Goal: Task Accomplishment & Management: Manage account settings

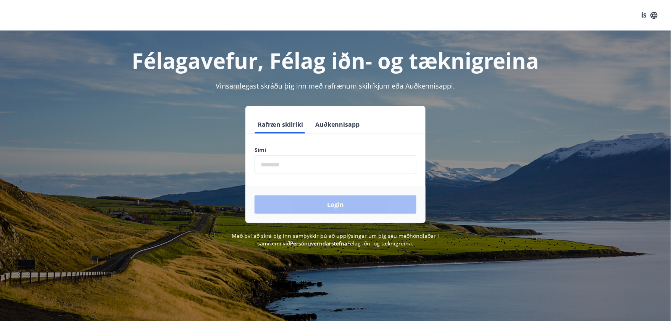
click at [299, 164] on input "phone" at bounding box center [336, 164] width 162 height 19
type input "********"
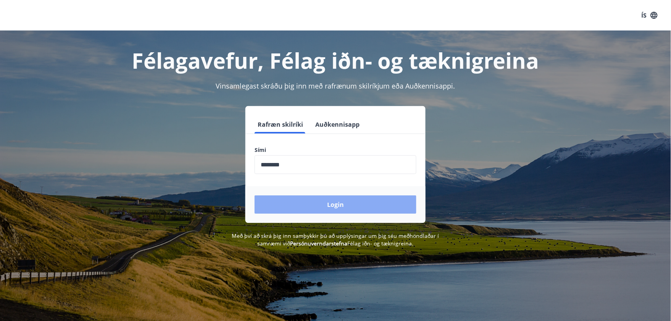
click at [319, 201] on button "Login" at bounding box center [336, 205] width 162 height 18
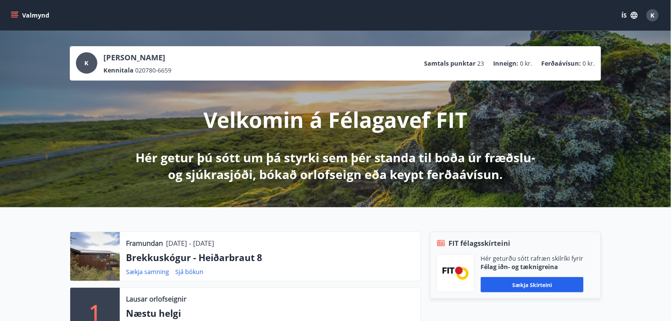
click at [624, 15] on button "ÍS" at bounding box center [630, 15] width 24 height 14
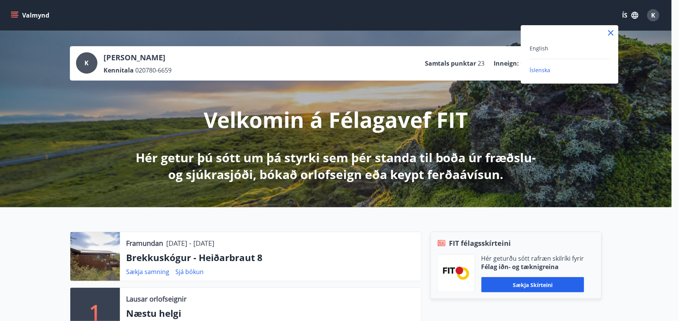
click at [550, 49] on div "English" at bounding box center [569, 48] width 79 height 9
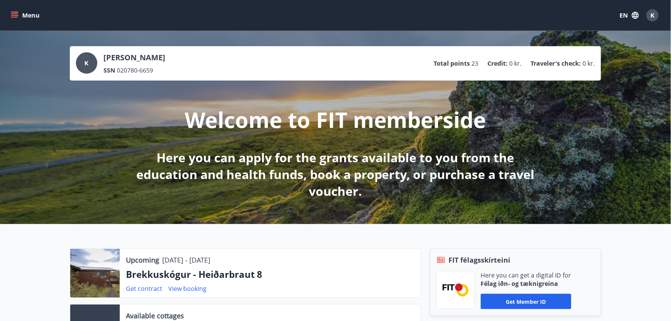
click at [613, 104] on div "K [PERSON_NAME] SSN 020780-6659 Total points 23 Credit : 0 kr. Traveler's check…" at bounding box center [335, 127] width 671 height 193
click at [655, 16] on span "K" at bounding box center [653, 15] width 4 height 8
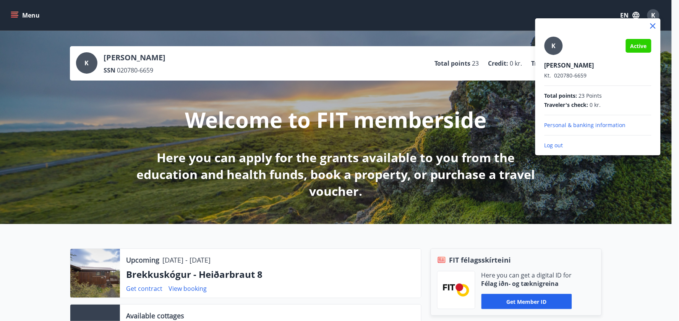
click at [421, 145] on div at bounding box center [339, 160] width 679 height 321
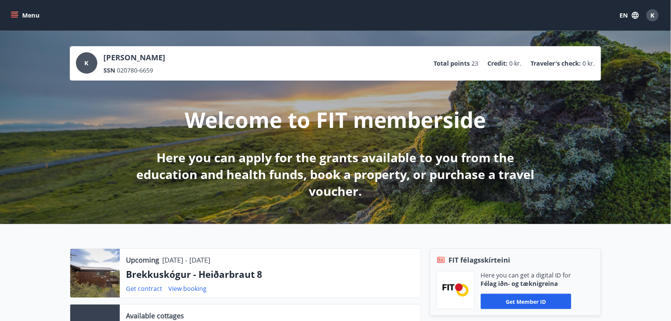
click at [18, 15] on icon "menu" at bounding box center [15, 15] width 8 height 1
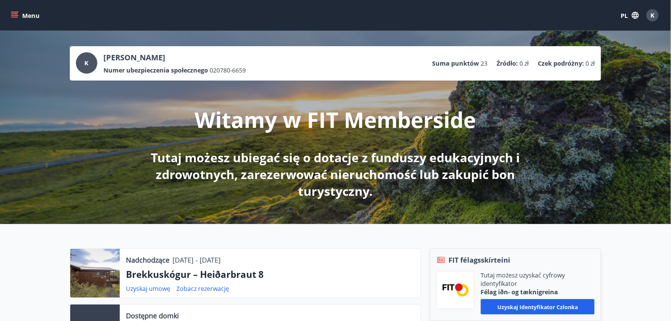
click at [86, 63] on font "K" at bounding box center [87, 63] width 4 height 8
click at [86, 66] on font "K" at bounding box center [87, 63] width 4 height 8
click at [12, 16] on icon "menu" at bounding box center [15, 15] width 8 height 1
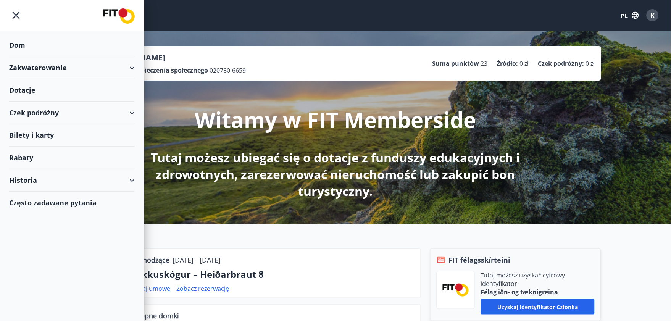
click at [119, 70] on div "Zakwaterowanie" at bounding box center [72, 68] width 126 height 23
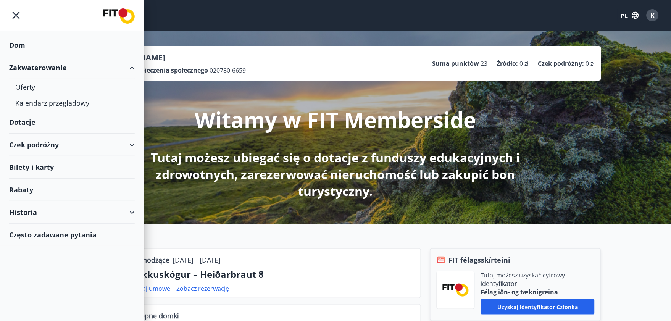
click at [52, 142] on font "Czek podróżny" at bounding box center [34, 144] width 50 height 9
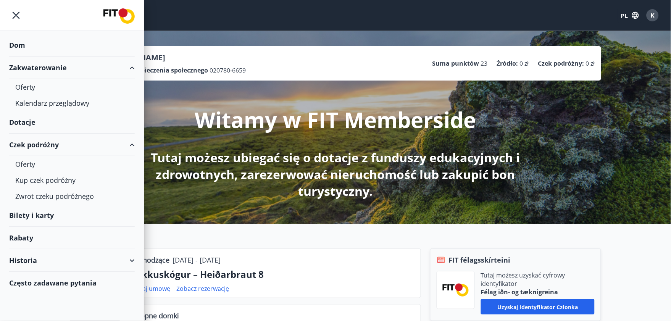
click at [41, 261] on div "Historia" at bounding box center [72, 260] width 126 height 23
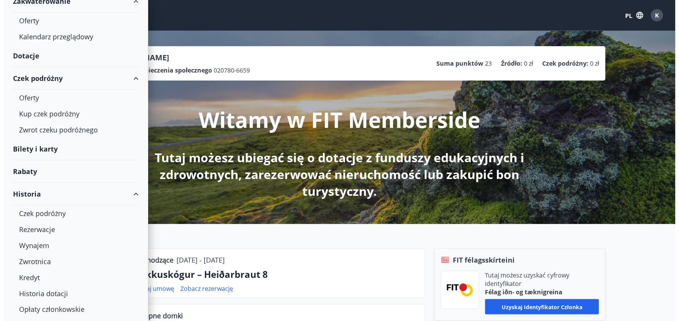
scroll to position [85, 0]
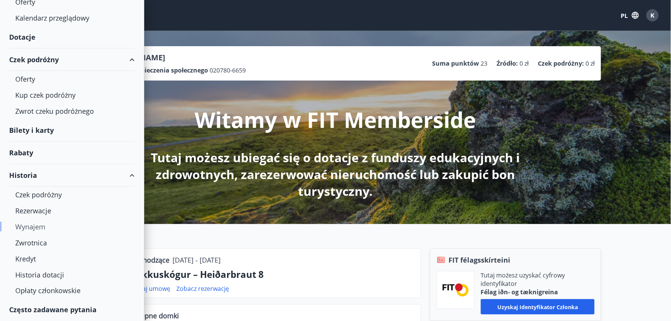
click at [39, 228] on font "Wynajem" at bounding box center [30, 226] width 30 height 9
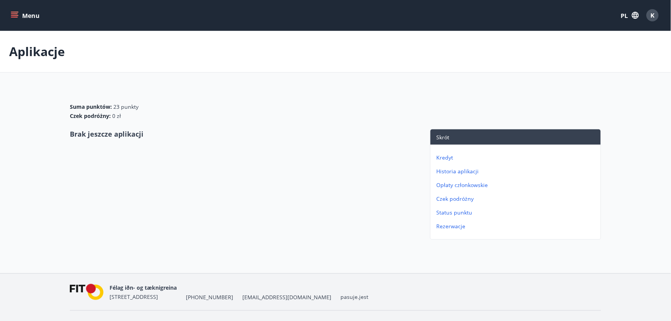
click at [13, 16] on icon "menu" at bounding box center [15, 15] width 8 height 8
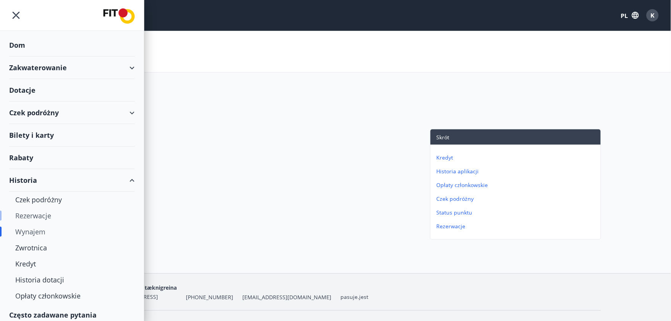
click at [29, 218] on font "Rezerwacje" at bounding box center [33, 215] width 36 height 9
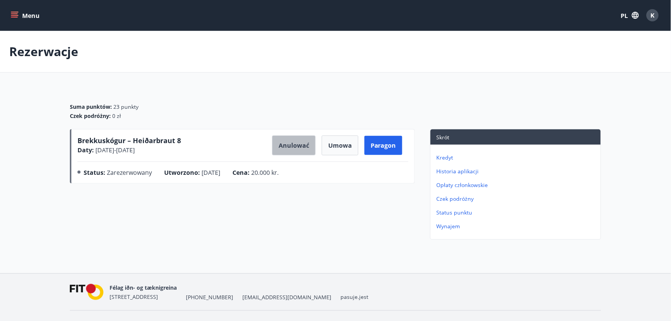
click at [295, 144] on font "Anulować" at bounding box center [294, 146] width 31 height 8
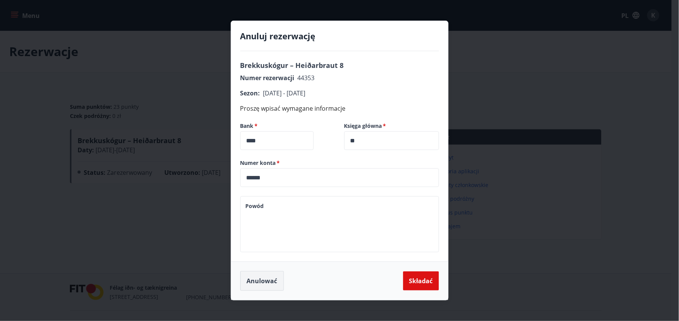
click at [265, 282] on font "Anulować" at bounding box center [262, 281] width 31 height 8
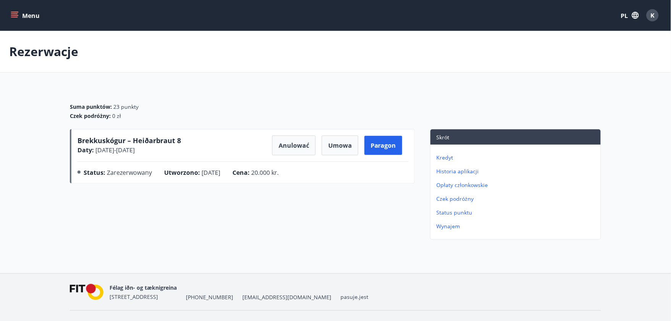
click at [336, 233] on div "Brekkuskógur – Heiðarbraut 8 Daty : [DATE] - [DATE] Anulować Umowa Paragon Stat…" at bounding box center [242, 186] width 345 height 114
click at [655, 15] on font "K" at bounding box center [653, 15] width 4 height 8
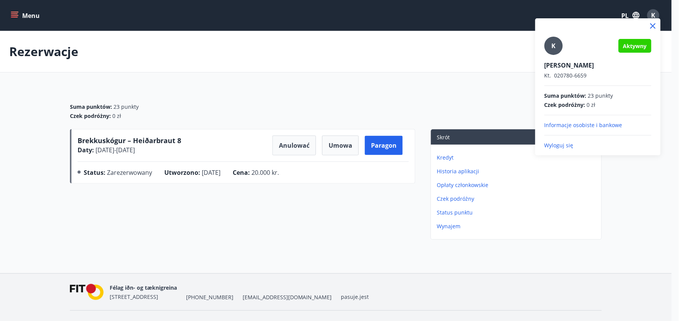
click at [566, 146] on font "Wyloguj się" at bounding box center [558, 145] width 29 height 7
click at [561, 146] on font "Wyloguj się" at bounding box center [558, 145] width 29 height 7
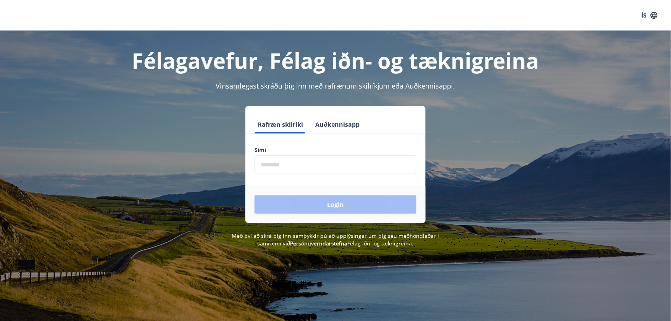
click at [301, 169] on input "phone" at bounding box center [336, 164] width 162 height 19
type input "********"
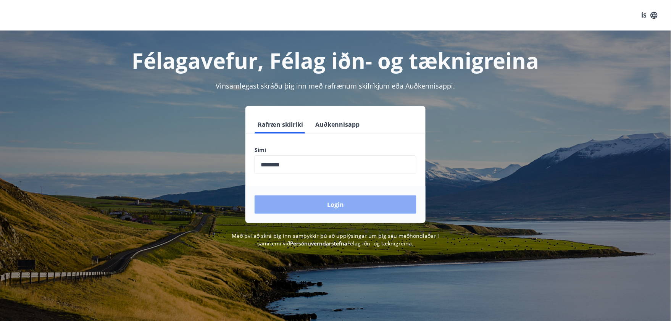
click at [341, 209] on button "Login" at bounding box center [336, 205] width 162 height 18
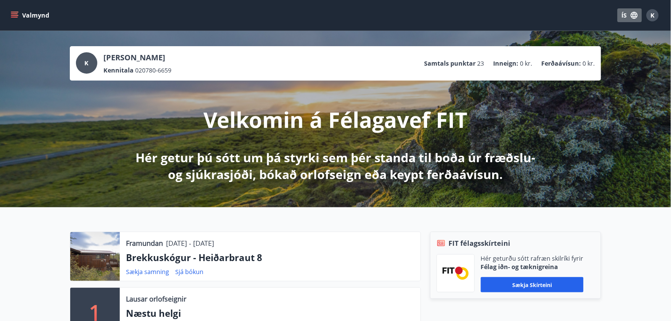
click at [633, 15] on icon "button" at bounding box center [635, 15] width 8 height 8
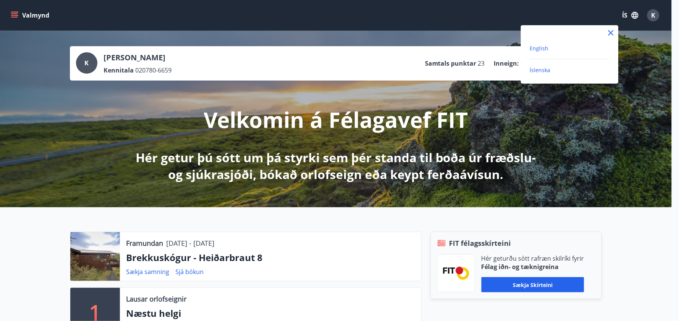
click at [547, 48] on span "English" at bounding box center [539, 48] width 19 height 7
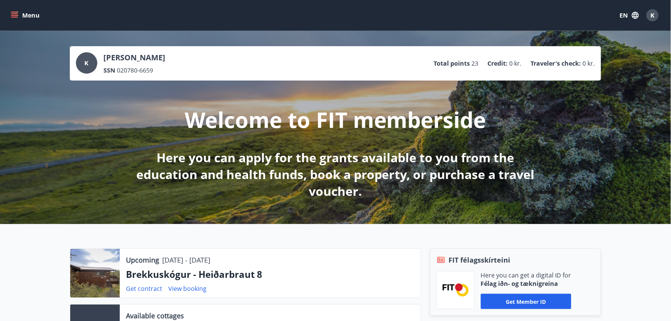
click at [14, 11] on icon "menu" at bounding box center [15, 15] width 8 height 8
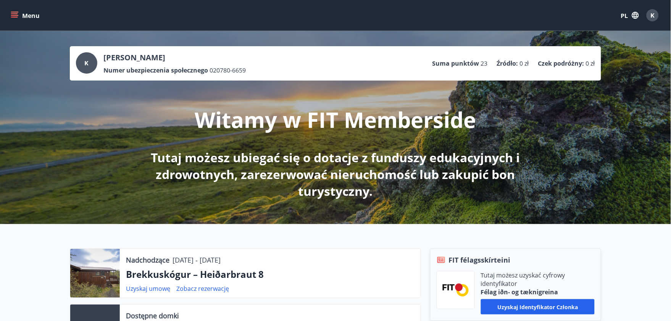
click at [13, 14] on icon "menu" at bounding box center [14, 13] width 7 height 1
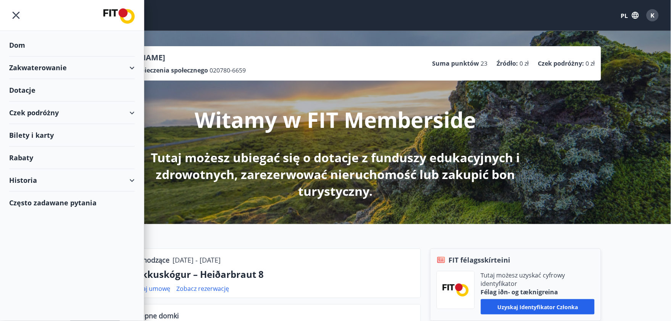
click at [70, 73] on div "Zakwaterowanie" at bounding box center [72, 68] width 126 height 23
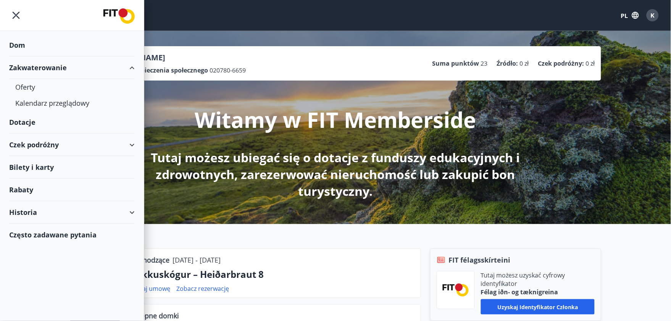
click at [35, 120] on font "Dotacje" at bounding box center [22, 122] width 26 height 9
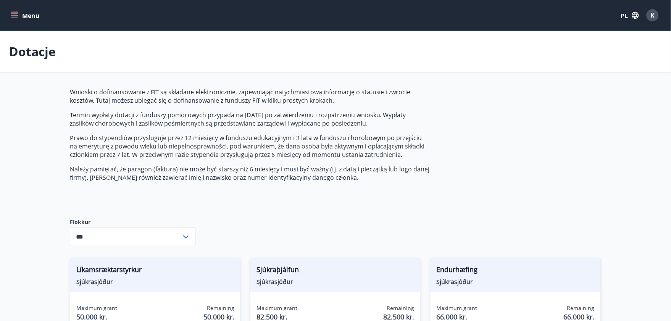
type input "***"
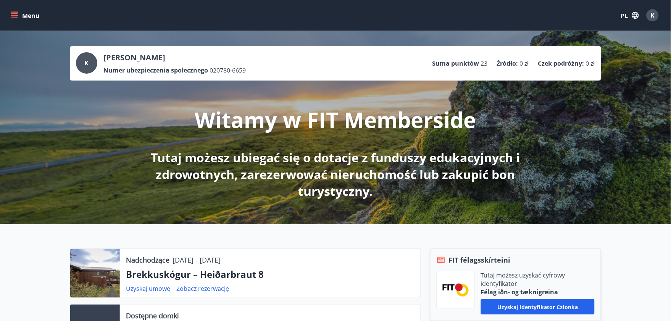
click at [16, 17] on icon "menu" at bounding box center [14, 17] width 7 height 1
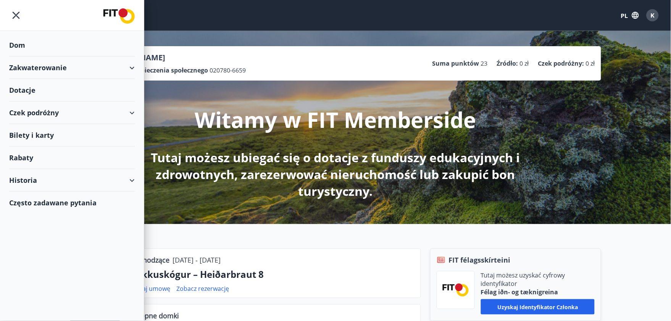
click at [30, 133] on font "Bilety i karty" at bounding box center [31, 135] width 45 height 9
click at [63, 68] on font "Zakwaterowanie" at bounding box center [38, 67] width 58 height 9
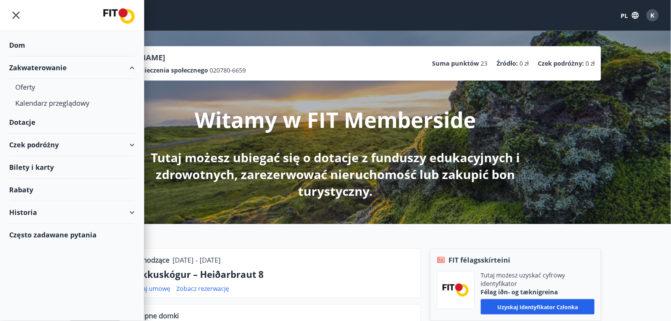
click at [24, 217] on font "Historia" at bounding box center [23, 212] width 28 height 9
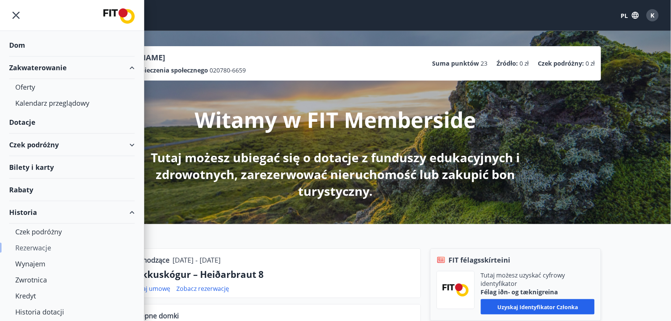
click at [32, 249] on font "Rezerwacje" at bounding box center [33, 247] width 36 height 9
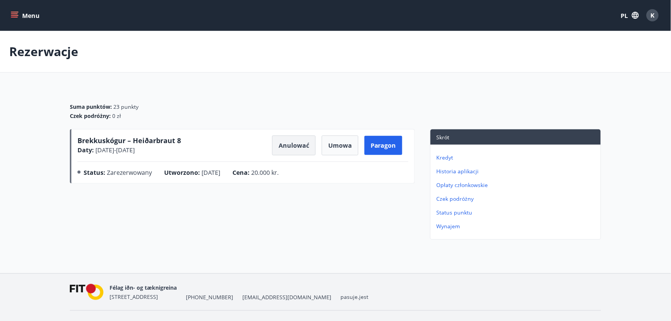
click at [296, 147] on font "Anulować" at bounding box center [294, 146] width 31 height 8
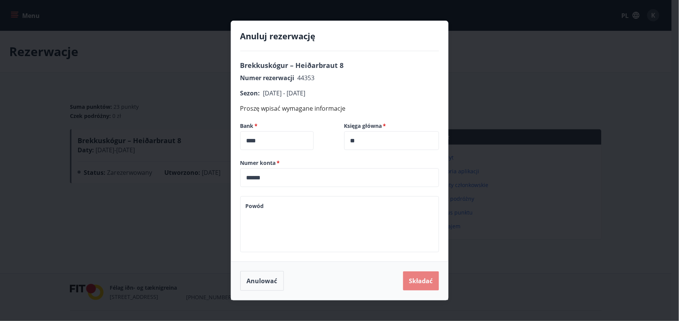
click at [423, 280] on font "Składać" at bounding box center [421, 281] width 24 height 8
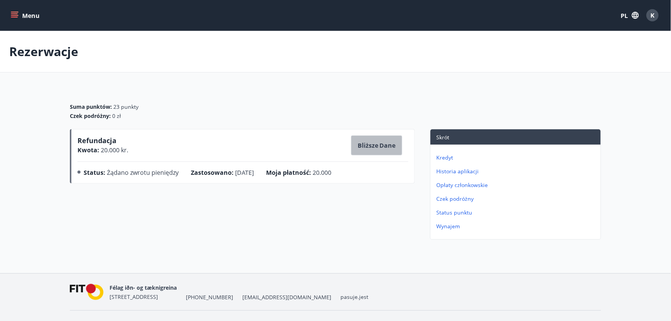
click at [386, 147] on font "Bliższe dane" at bounding box center [377, 146] width 38 height 8
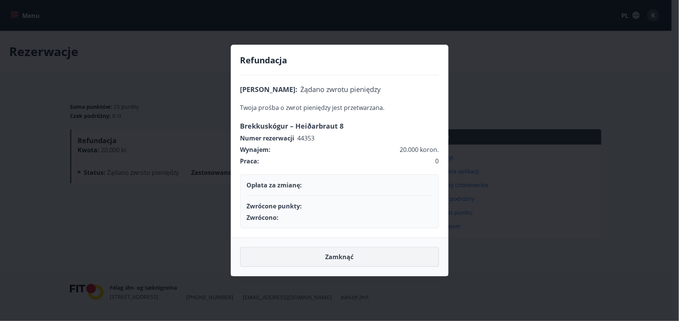
click at [342, 264] on button "Zamknąć" at bounding box center [339, 257] width 199 height 20
